Goal: Navigation & Orientation: Find specific page/section

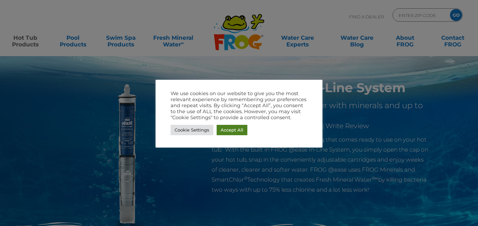
click at [226, 129] on link "Accept All" at bounding box center [232, 130] width 31 height 10
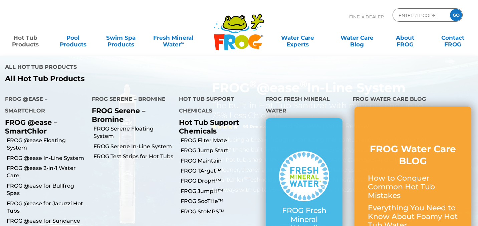
click at [18, 44] on link "Hot Tub Products" at bounding box center [25, 37] width 37 height 13
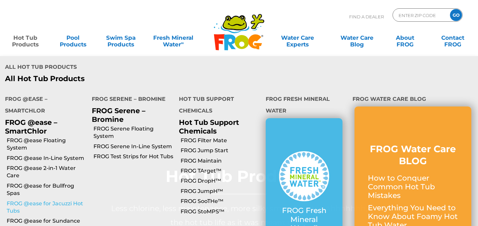
click at [57, 200] on link "FROG @ease for Jacuzzi Hot Tubs" at bounding box center [47, 207] width 80 height 15
click at [62, 200] on link "FROG @ease for Jacuzzi Hot Tubs" at bounding box center [47, 207] width 80 height 15
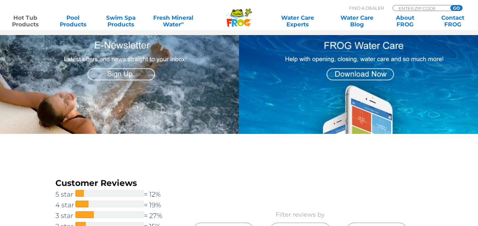
scroll to position [857, 0]
